Goal: Check status: Check status

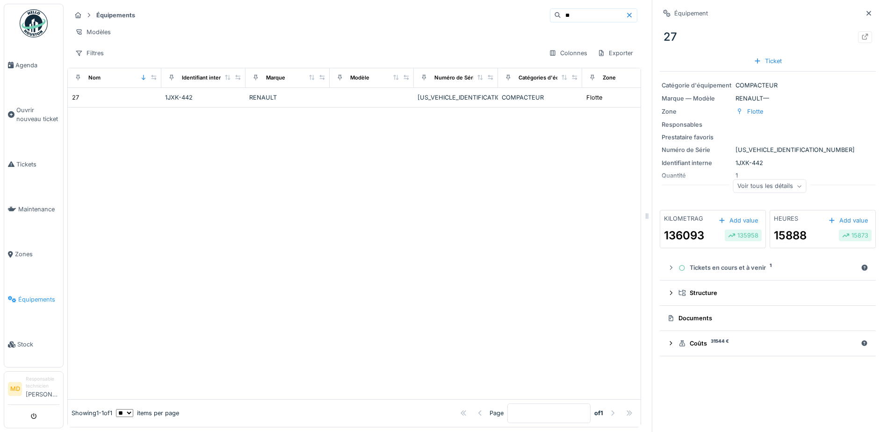
click at [34, 295] on span "Équipements" at bounding box center [38, 299] width 41 height 9
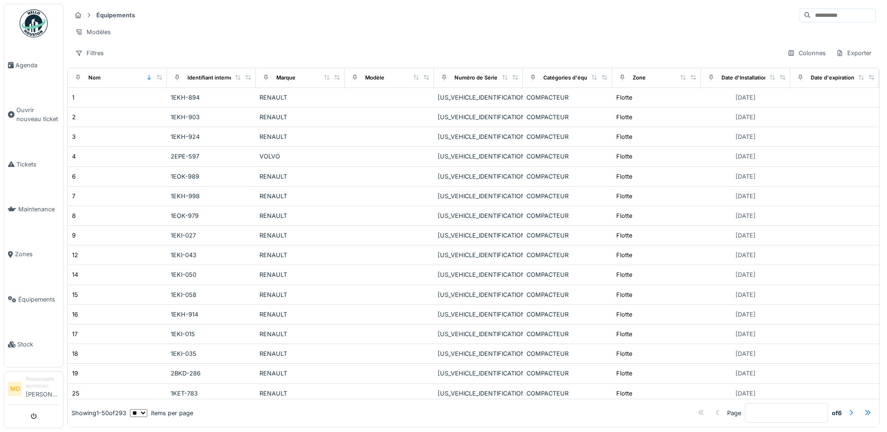
drag, startPoint x: 799, startPoint y: 17, endPoint x: 794, endPoint y: 14, distance: 5.5
click at [811, 17] on input at bounding box center [843, 15] width 65 height 13
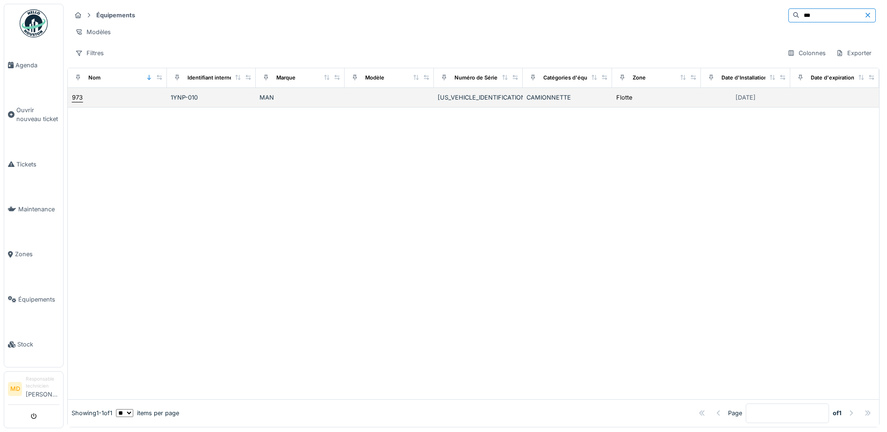
type input "***"
click at [80, 102] on div "973" at bounding box center [77, 97] width 11 height 9
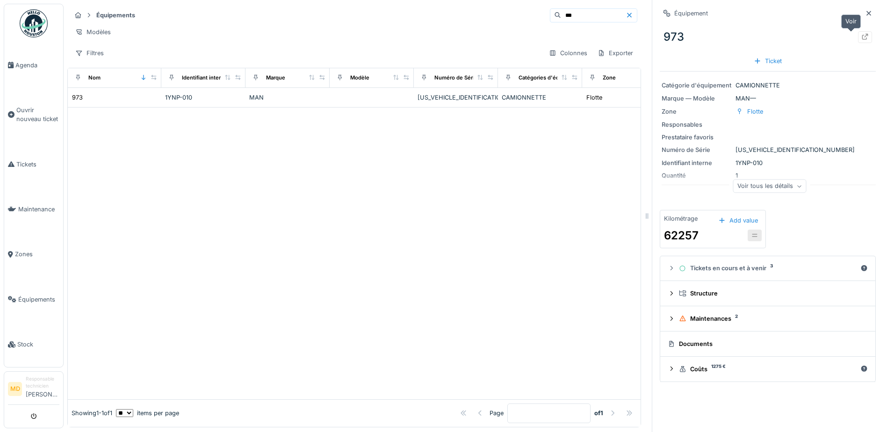
click at [862, 37] on icon at bounding box center [865, 37] width 7 height 6
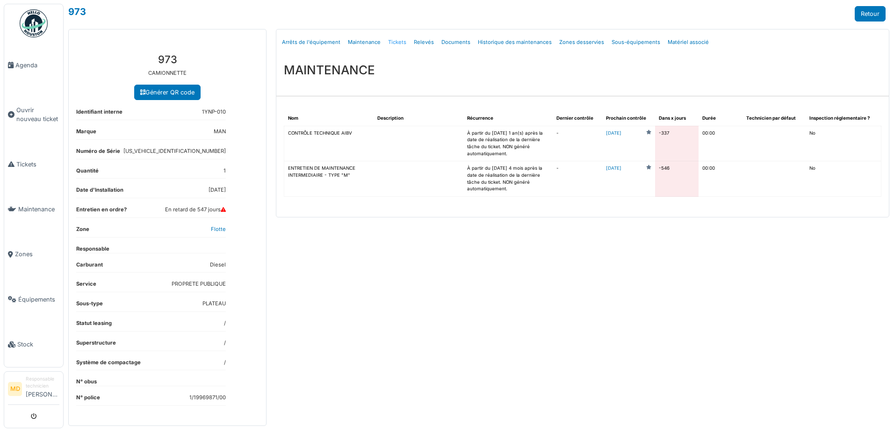
click at [397, 40] on link "Tickets" at bounding box center [397, 42] width 26 height 22
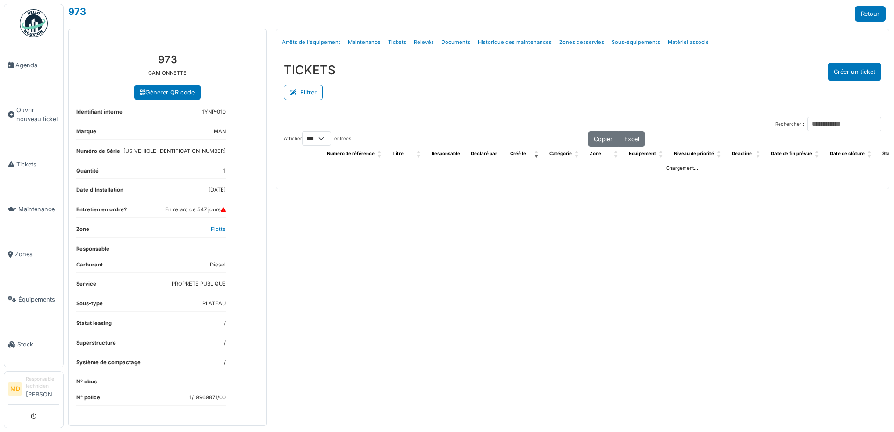
select select "***"
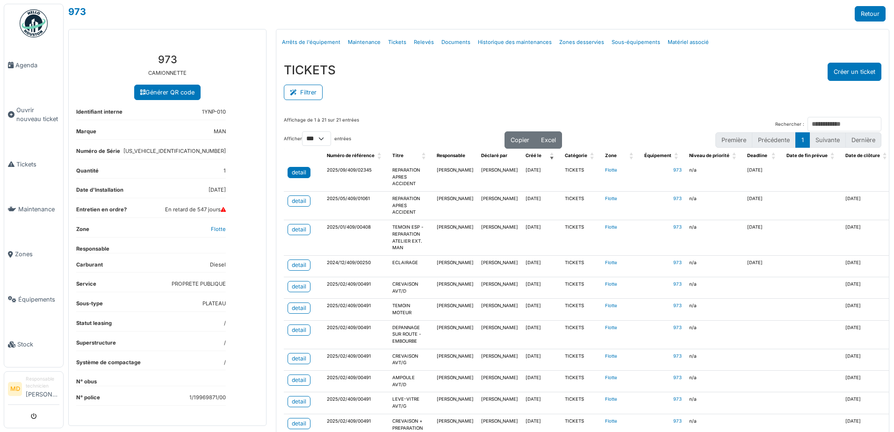
click at [298, 172] on div "detail" at bounding box center [299, 172] width 14 height 8
click at [855, 17] on link "Retour" at bounding box center [870, 13] width 31 height 15
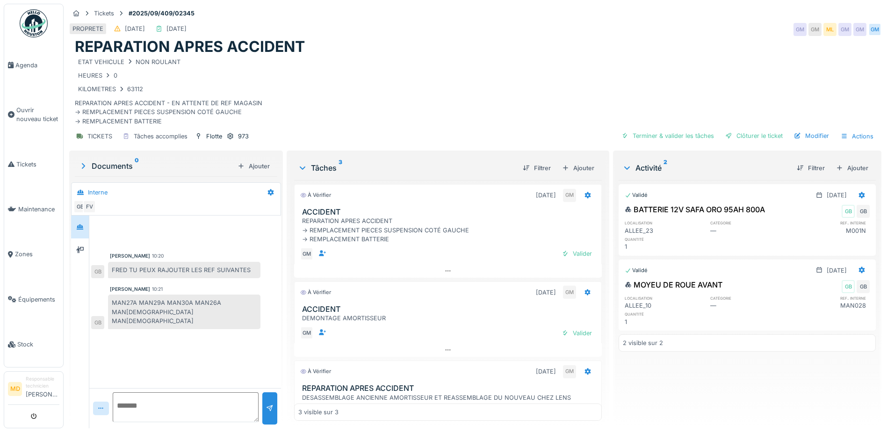
scroll to position [7, 0]
drag, startPoint x: 639, startPoint y: 283, endPoint x: 494, endPoint y: 403, distance: 188.1
drag, startPoint x: 494, startPoint y: 403, endPoint x: 537, endPoint y: 86, distance: 320.0
click at [537, 86] on div "KILOMETRES 63112" at bounding box center [475, 89] width 801 height 12
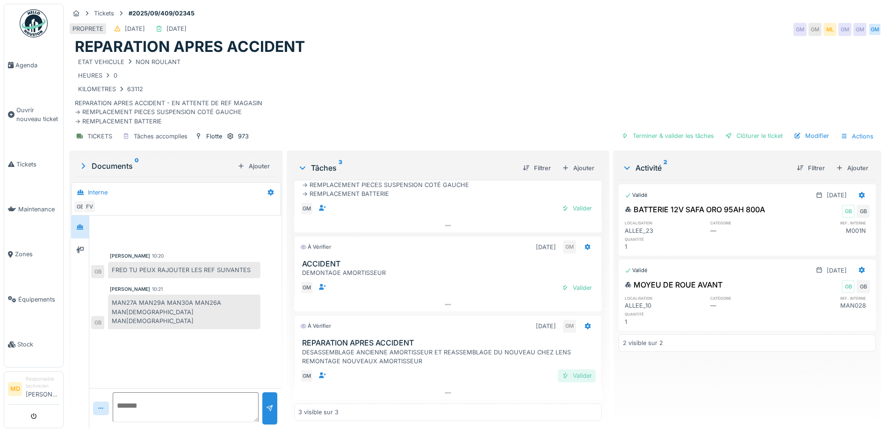
click at [572, 369] on div "Valider" at bounding box center [577, 375] width 38 height 13
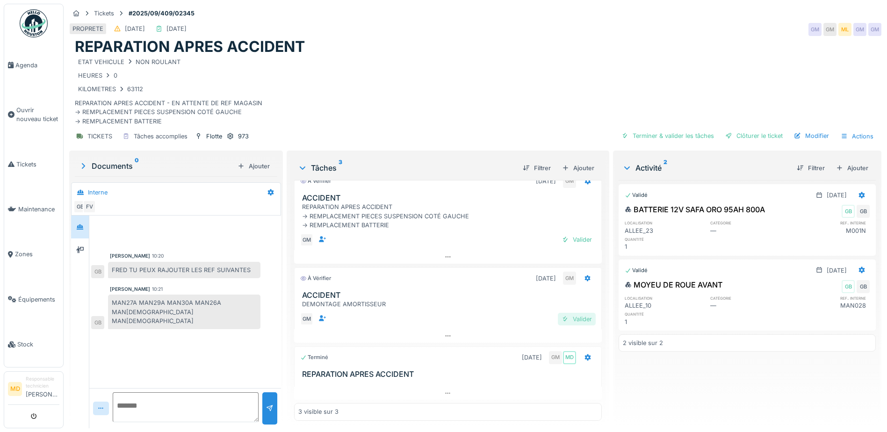
click at [568, 313] on div "Valider" at bounding box center [577, 319] width 38 height 13
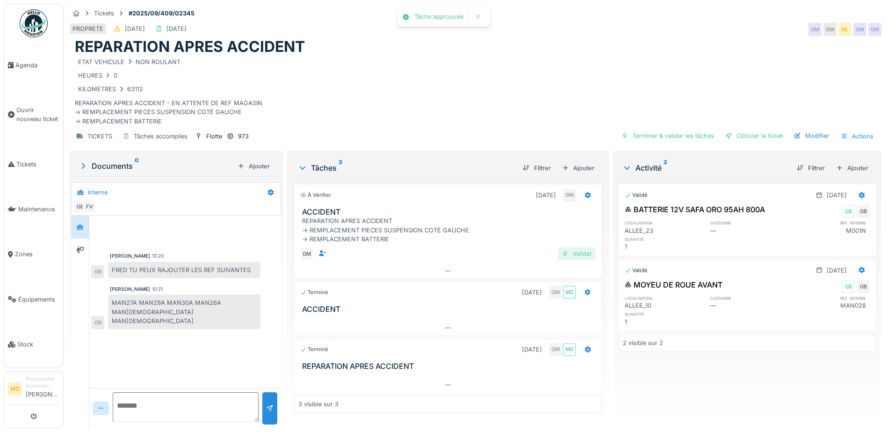
click at [576, 247] on div "Valider" at bounding box center [577, 253] width 38 height 13
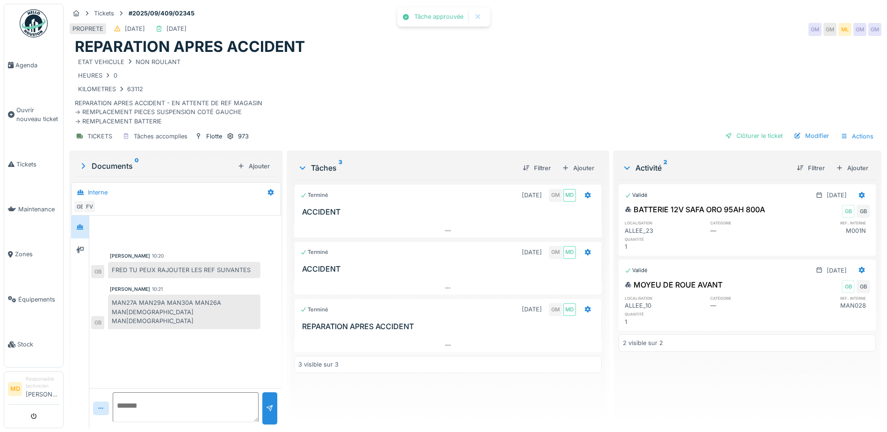
scroll to position [7, 0]
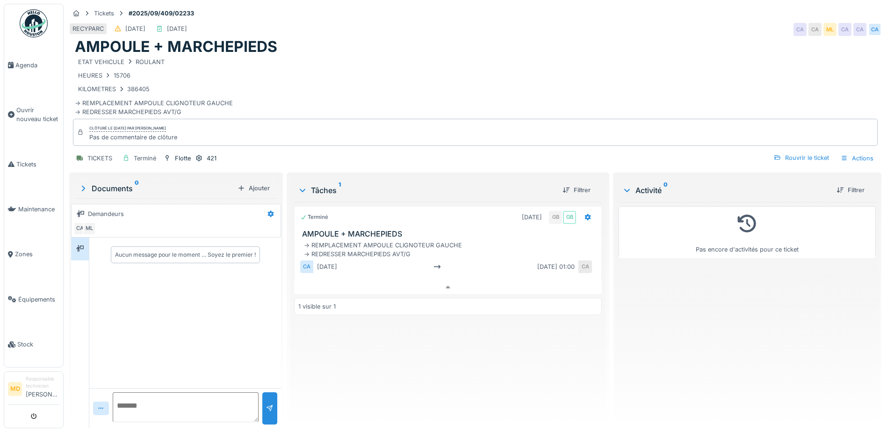
scroll to position [7, 0]
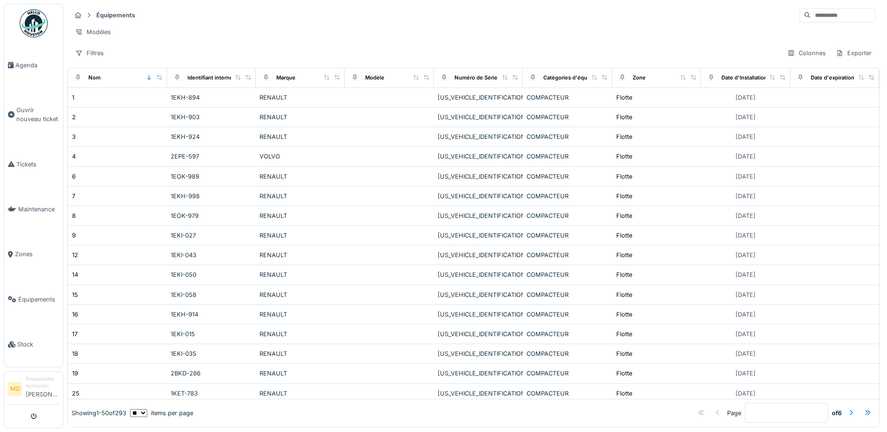
click at [811, 16] on input at bounding box center [843, 15] width 65 height 13
type input "**"
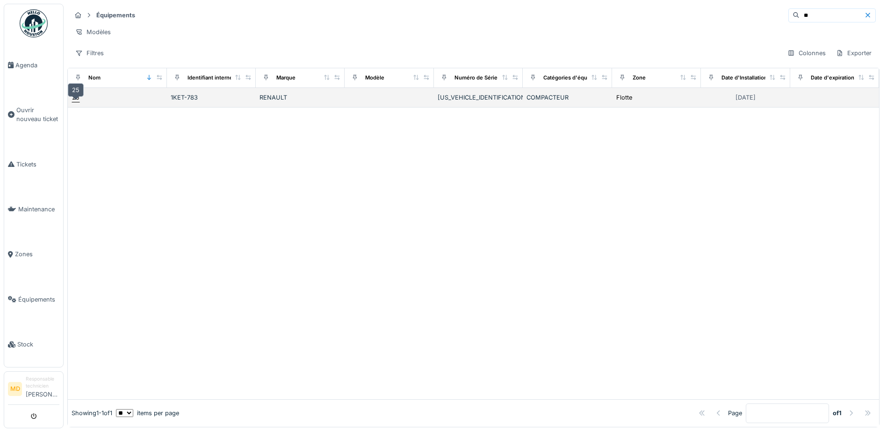
click at [74, 102] on div "25" at bounding box center [75, 97] width 7 height 9
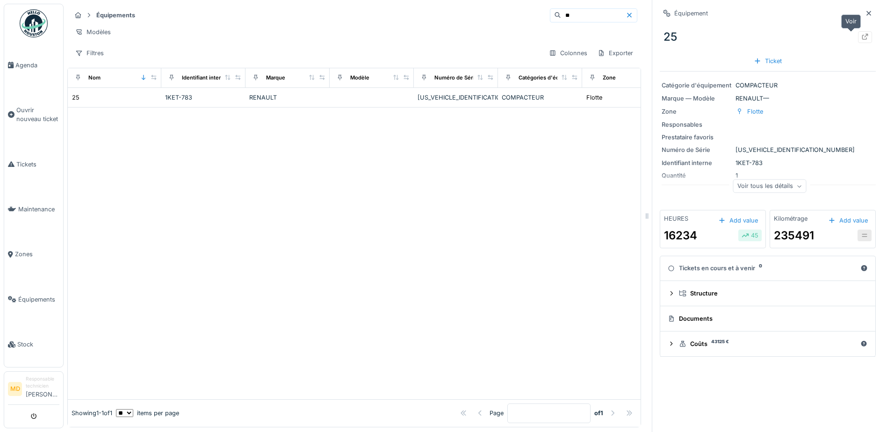
click at [862, 36] on icon at bounding box center [865, 37] width 6 height 6
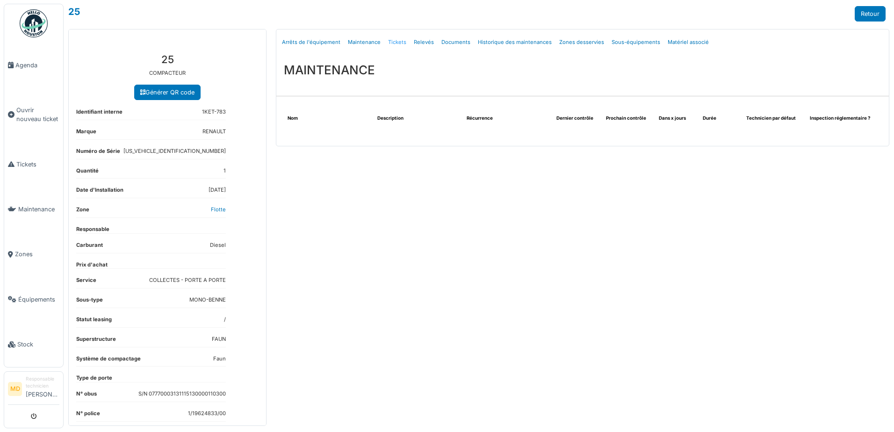
click at [392, 41] on link "Tickets" at bounding box center [397, 42] width 26 height 22
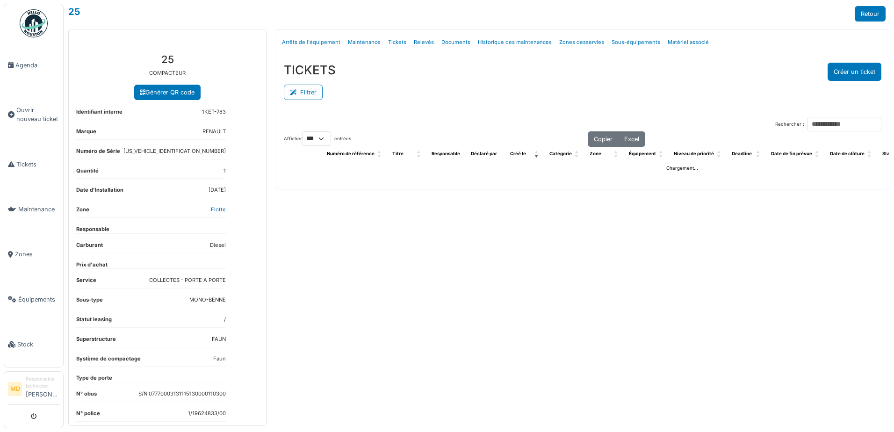
select select "***"
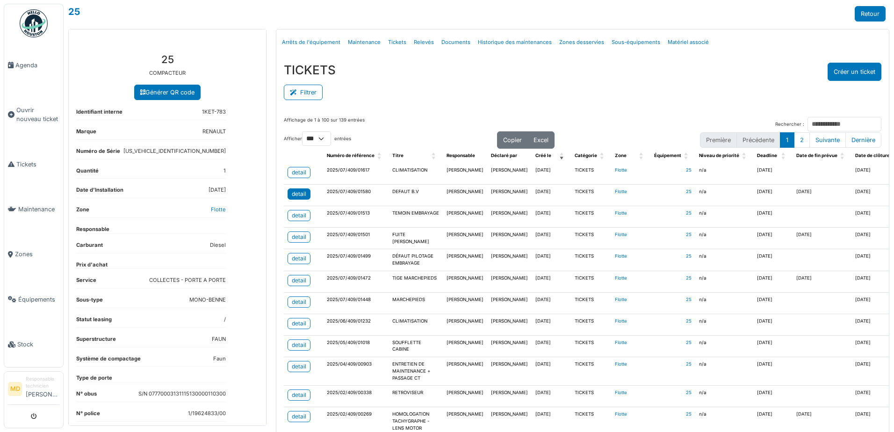
click at [297, 191] on div "detail" at bounding box center [299, 194] width 14 height 8
